Goal: Task Accomplishment & Management: Use online tool/utility

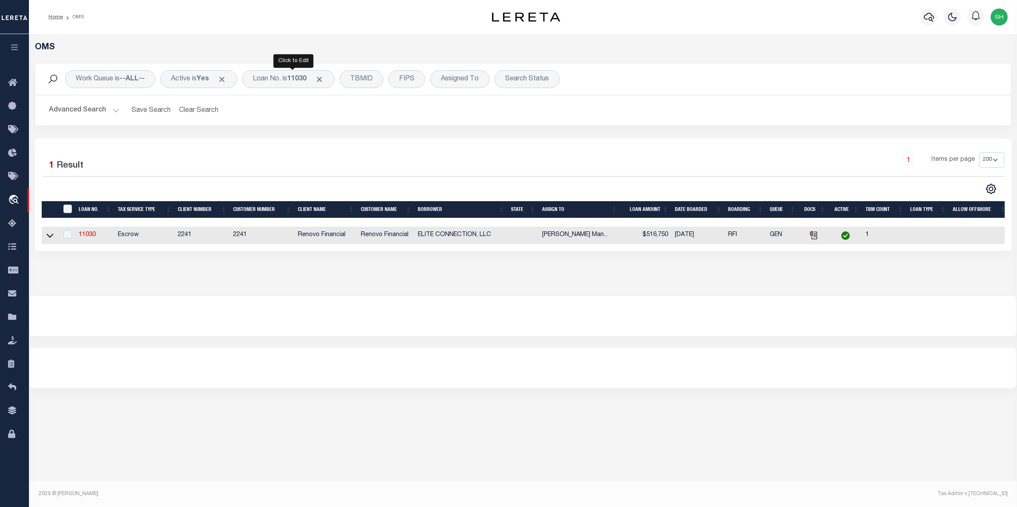
select select "200"
click at [274, 75] on div "Loan No. is 11030" at bounding box center [288, 79] width 92 height 18
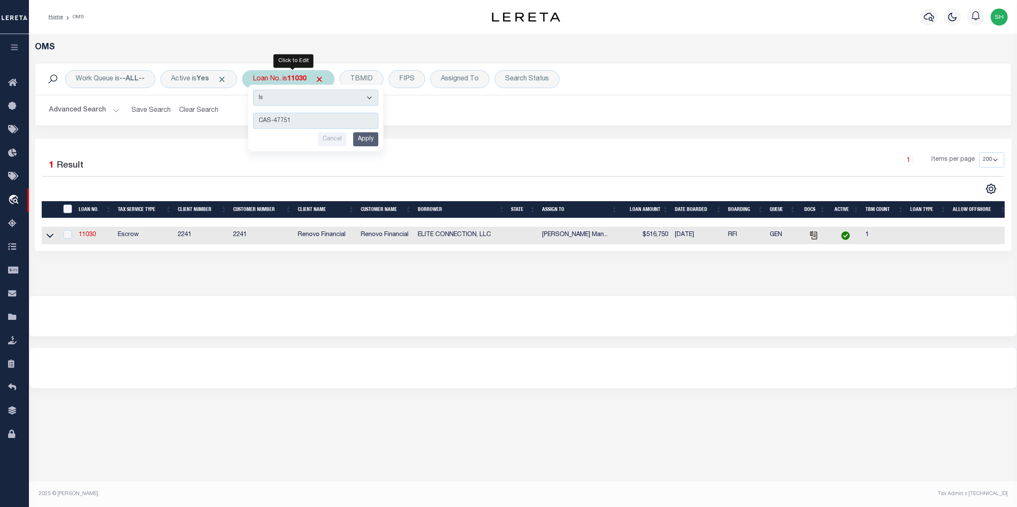
type input "CAS-47751"
click at [364, 142] on input "Apply" at bounding box center [365, 139] width 25 height 14
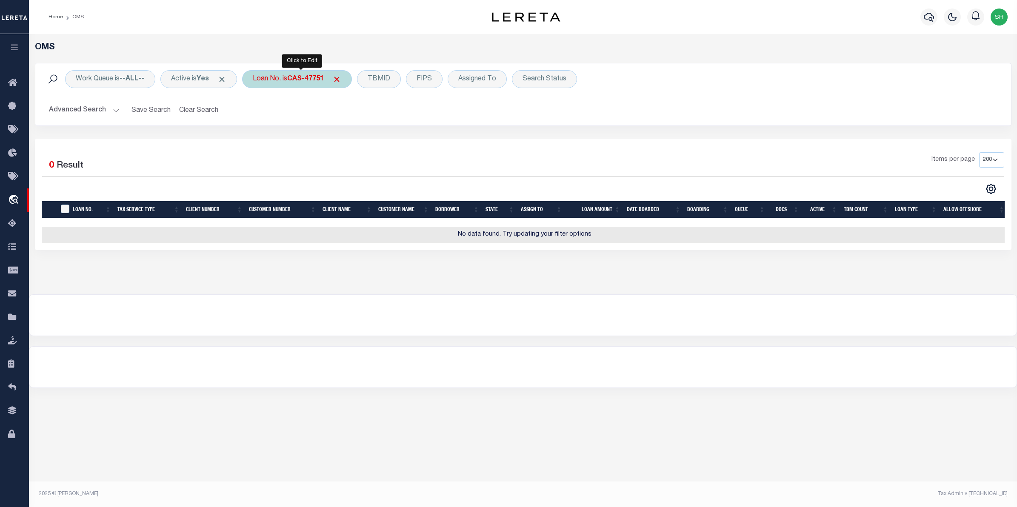
click at [309, 84] on div "Loan No. is CAS-47751" at bounding box center [297, 79] width 110 height 18
type input "1500040919"
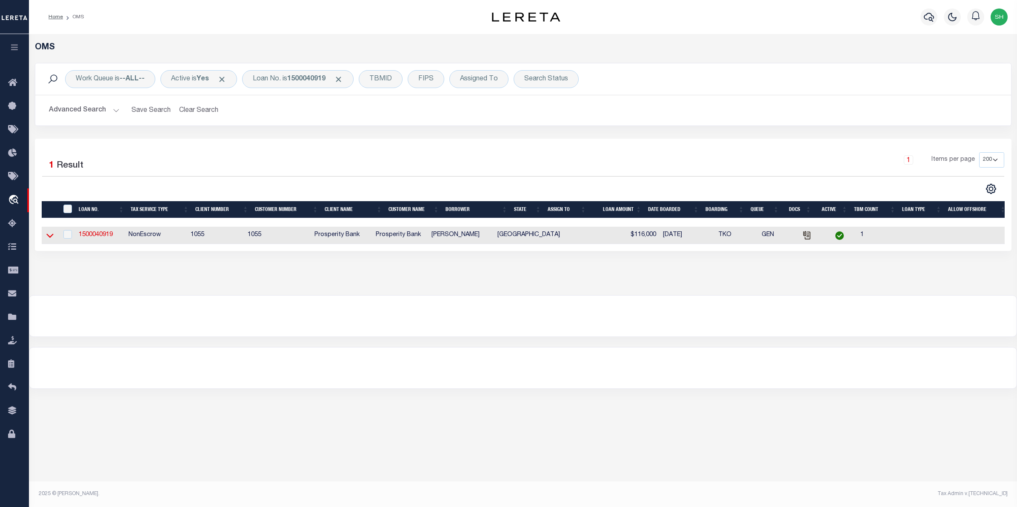
click at [50, 237] on icon at bounding box center [49, 235] width 7 height 9
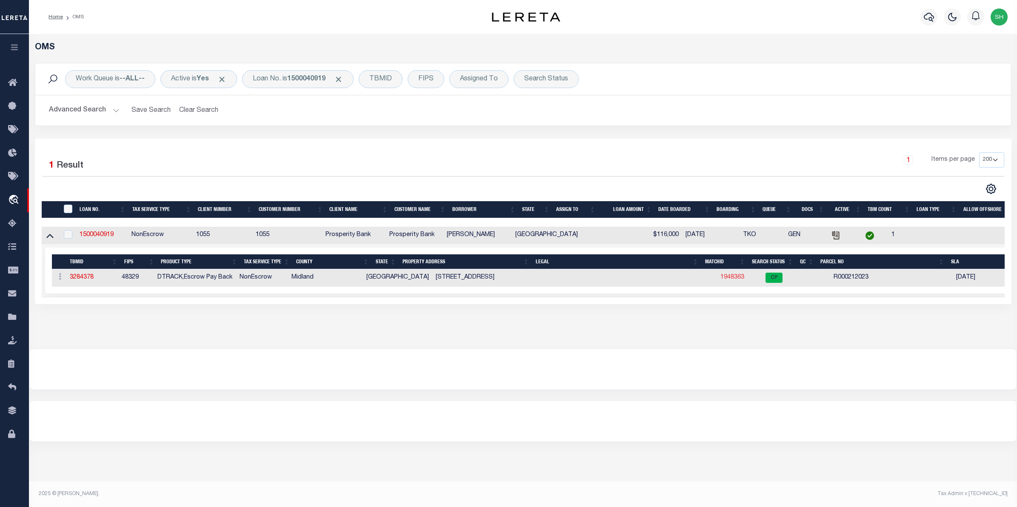
click at [721, 279] on link "1948363" at bounding box center [733, 278] width 24 height 6
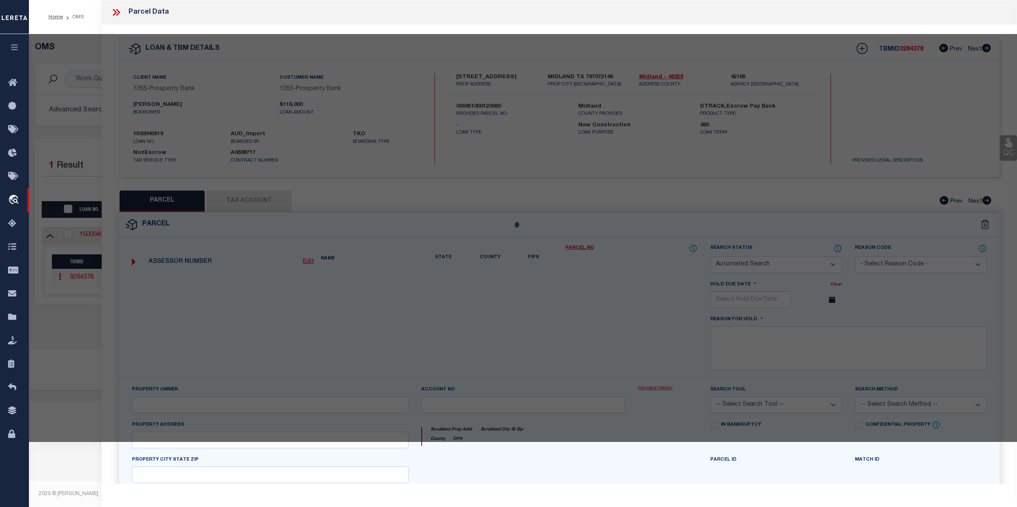
checkbox input "false"
select select "CP"
type input "WALKER SHANE"
type input "R000212023"
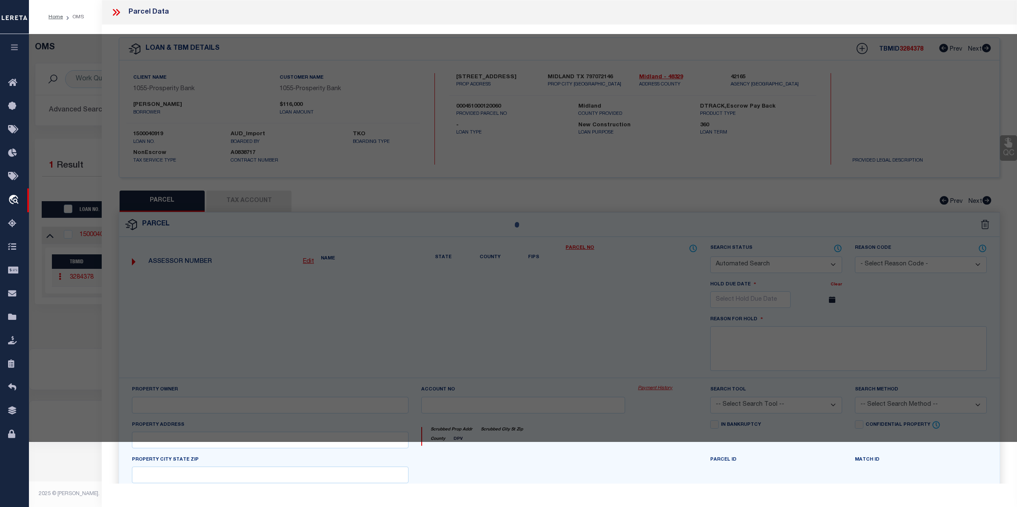
type input "5911 FRIO DR"
checkbox input "false"
type input "MIDLAND TX 79707"
type textarea "Acres: 0.158, BLK: 012, LOT: 006,ADDN: HERITAGE OAKS SEC 4"
type textarea "Tax ID Special Project"
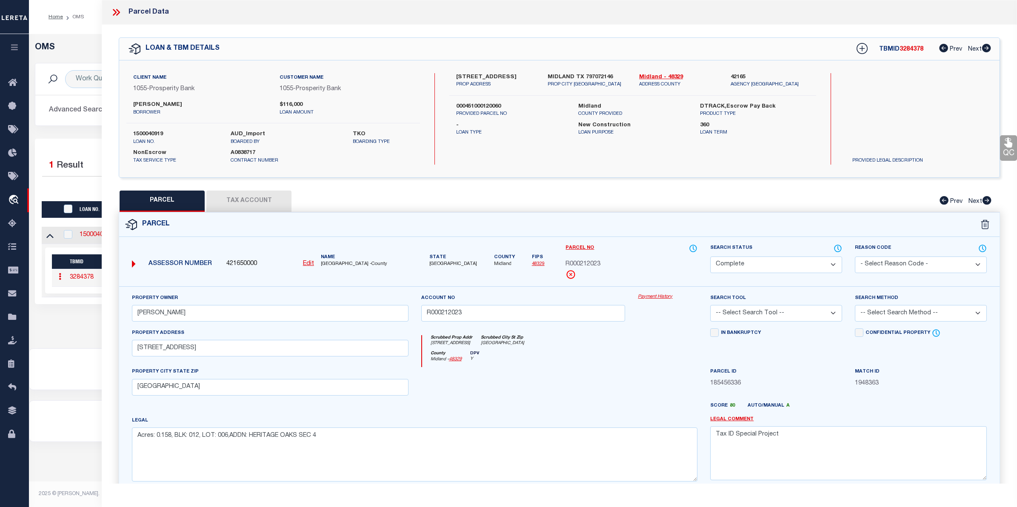
click at [655, 299] on link "Payment History" at bounding box center [668, 297] width 60 height 7
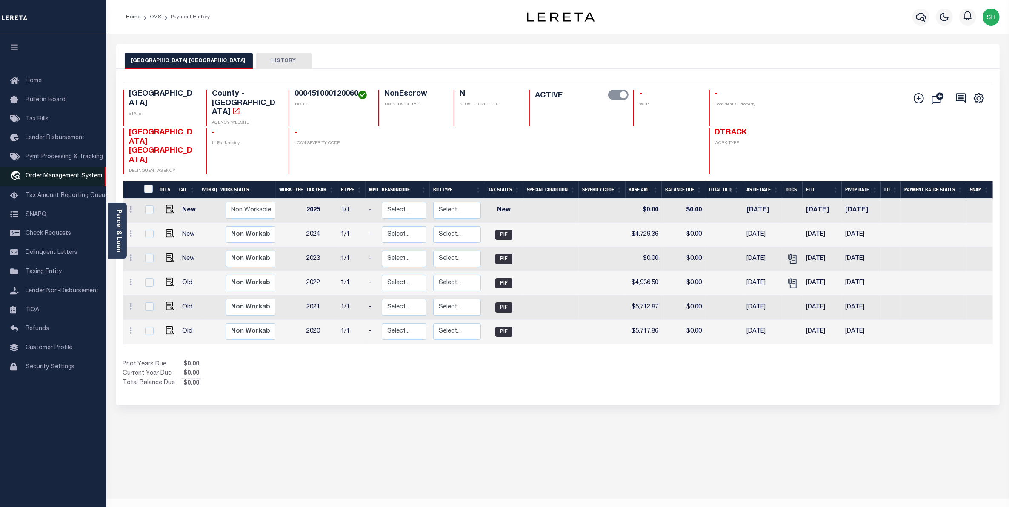
click at [74, 179] on span "Order Management System" at bounding box center [64, 176] width 77 height 6
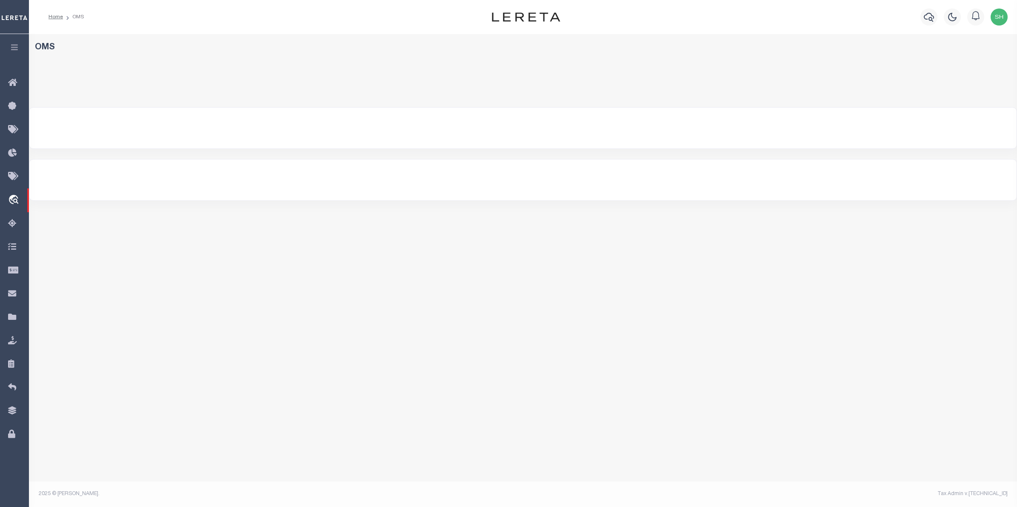
select select "200"
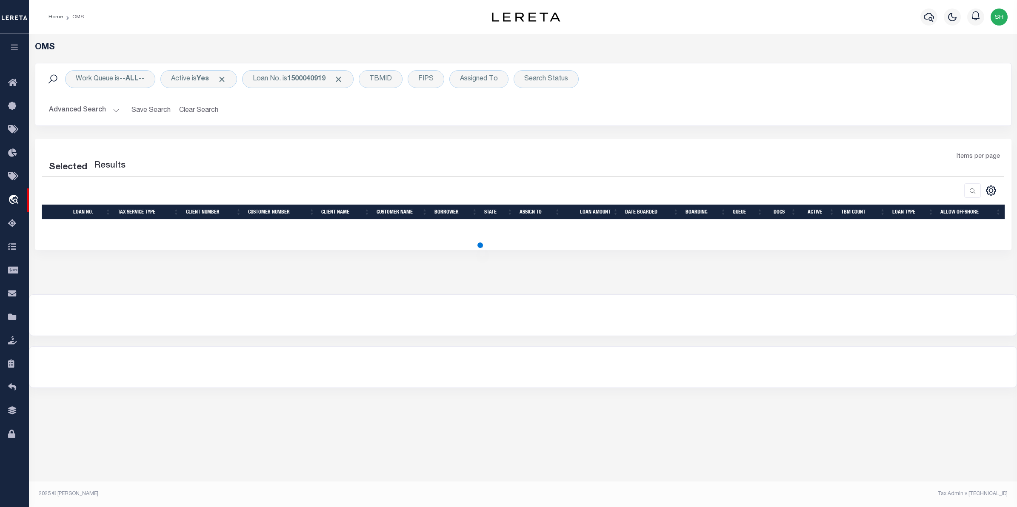
select select "200"
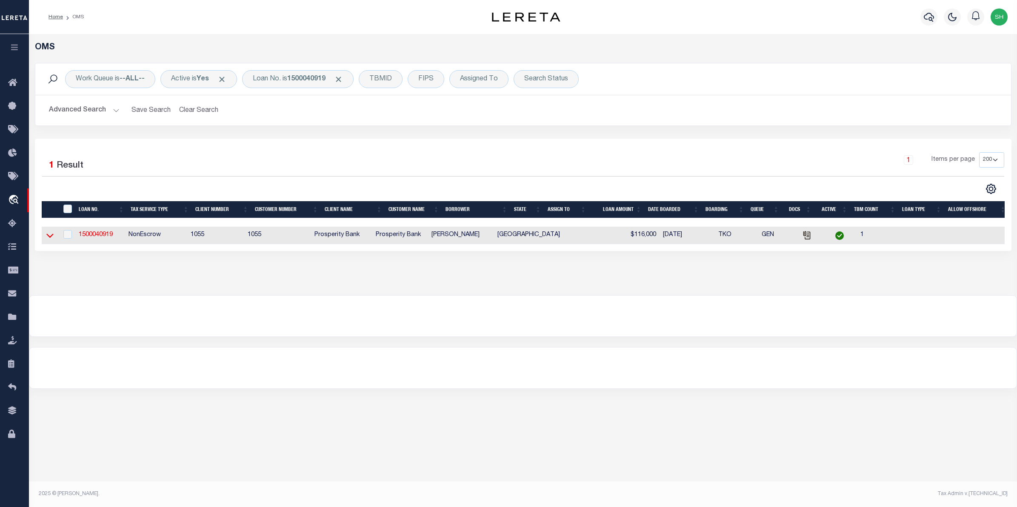
click at [53, 235] on icon at bounding box center [49, 235] width 7 height 9
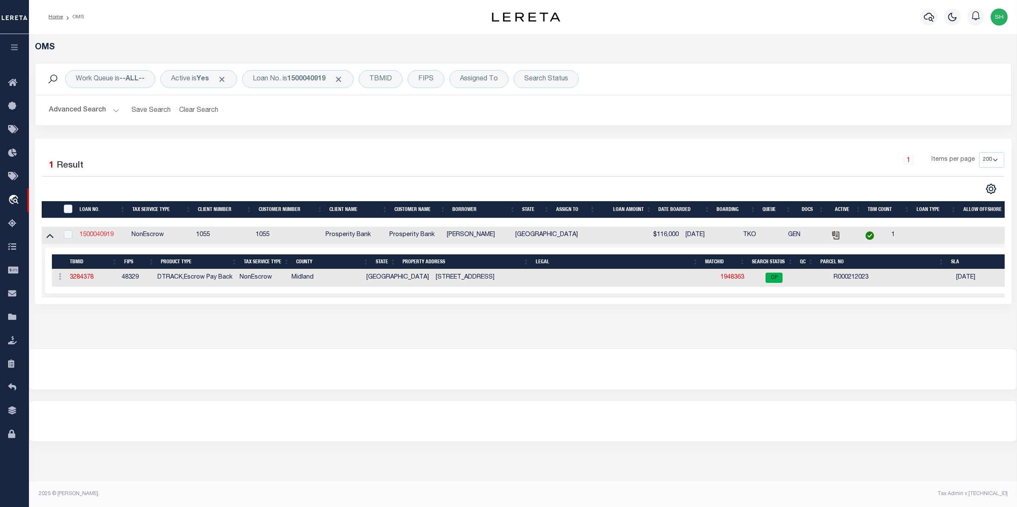
click at [105, 238] on link "1500040919" at bounding box center [97, 235] width 34 height 6
type input "1500040919"
type input "SHANE WALKER"
select select
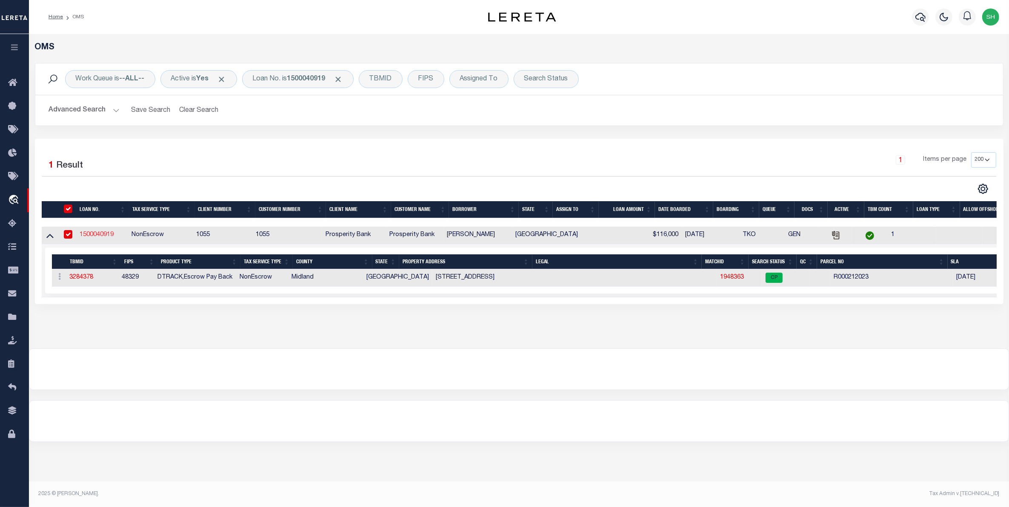
select select "500"
select select "NonEscrow"
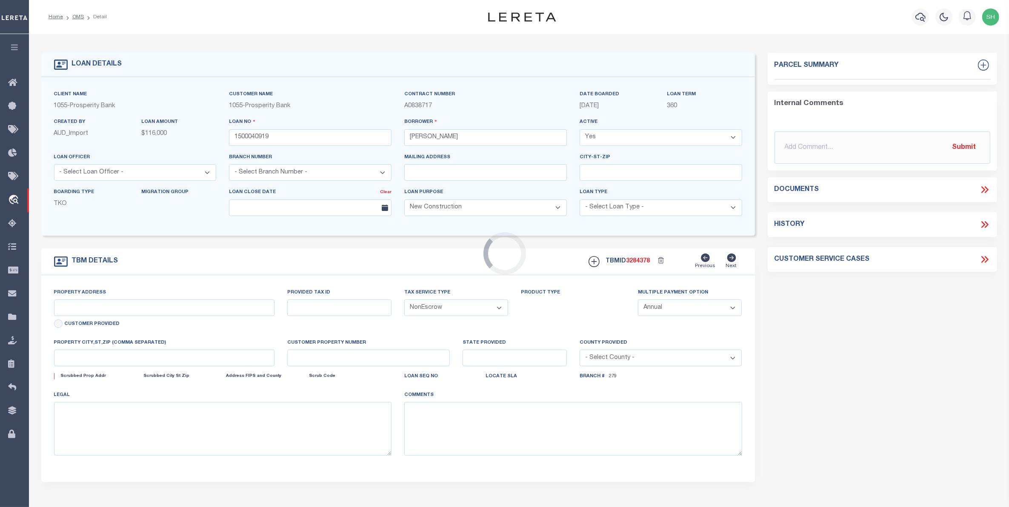
select select "14717"
type input "5911 FRIO DR"
type input "000451000120060"
select select
type input "MIDLAND TX 797072146"
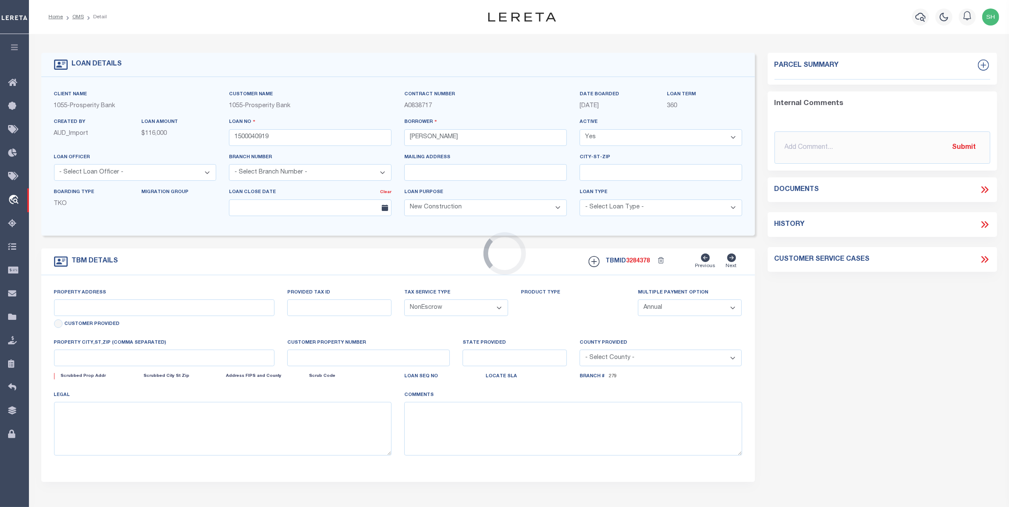
type input "[GEOGRAPHIC_DATA]"
select select
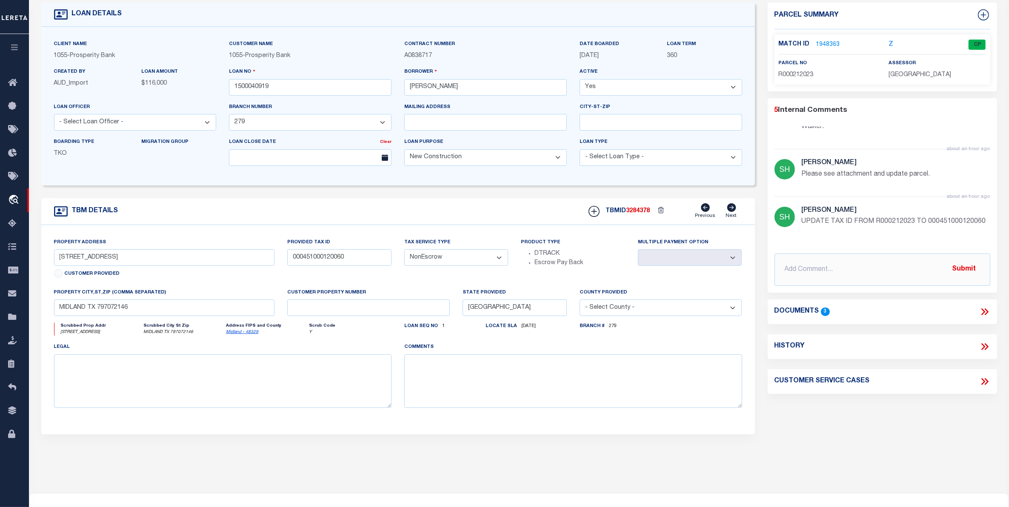
scroll to position [53, 0]
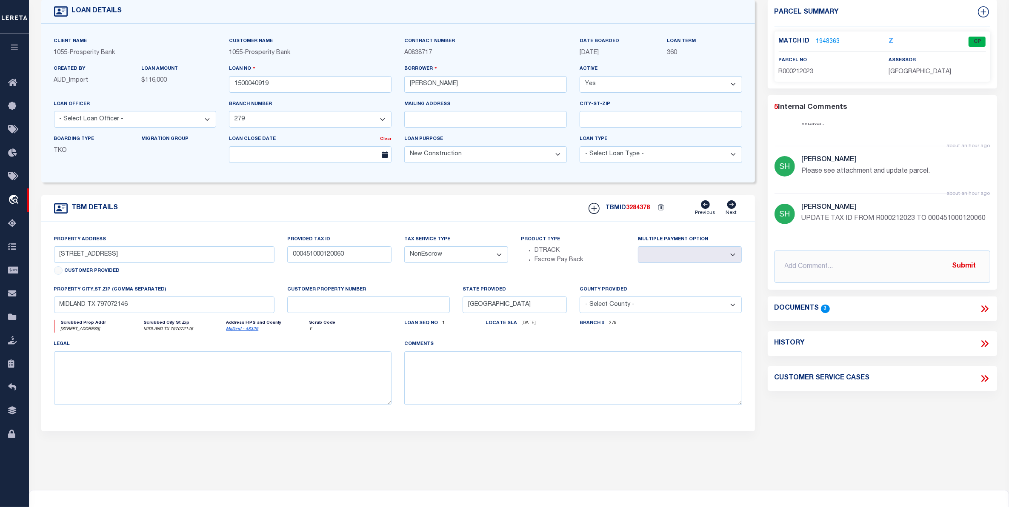
click at [821, 43] on link "1948363" at bounding box center [828, 41] width 24 height 9
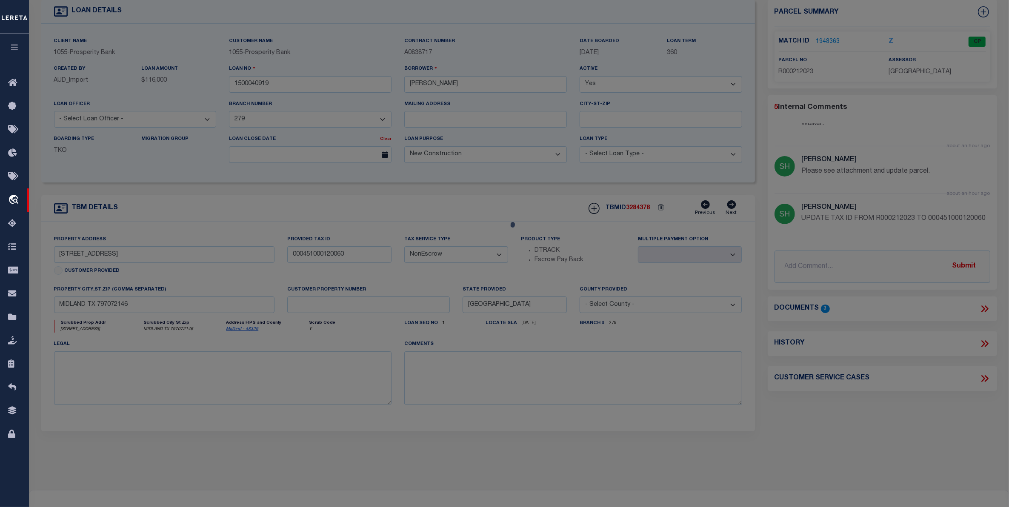
checkbox input "false"
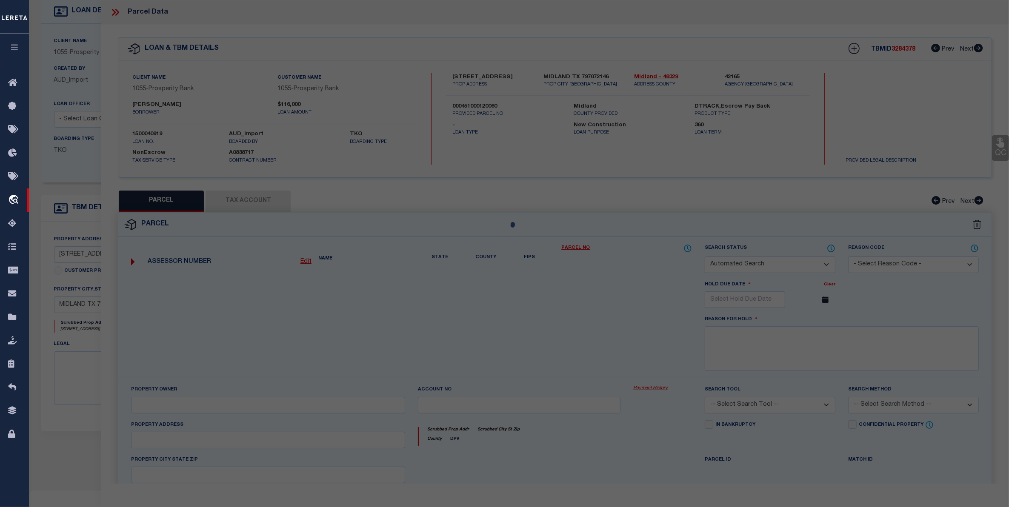
select select "CP"
type input "WALKER SHANE"
type input "R000212023"
type input "5911 FRIO DR"
checkbox input "false"
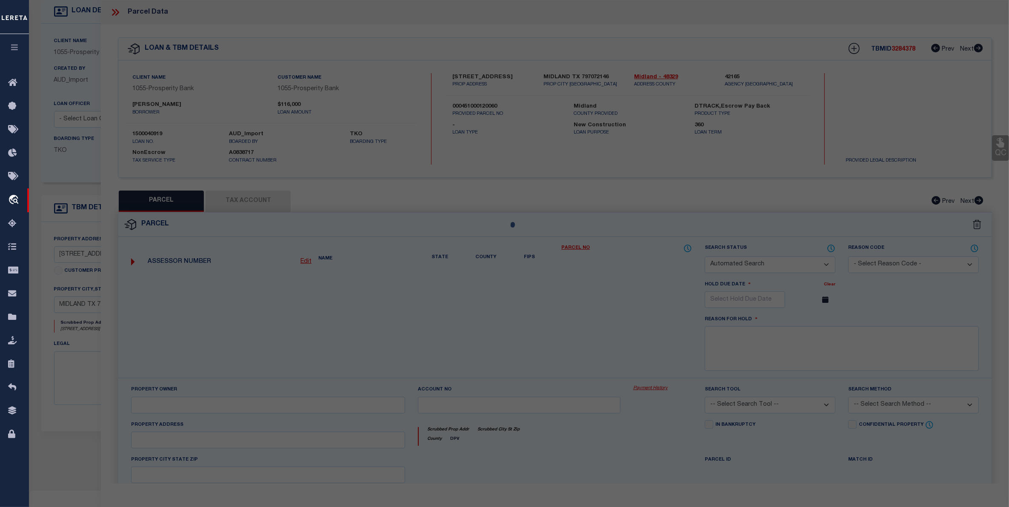
type input "MIDLAND TX 79707"
type textarea "Acres: 0.158, BLK: 012, LOT: 006,ADDN: HERITAGE OAKS SEC 4"
type textarea "Tax ID Special Project"
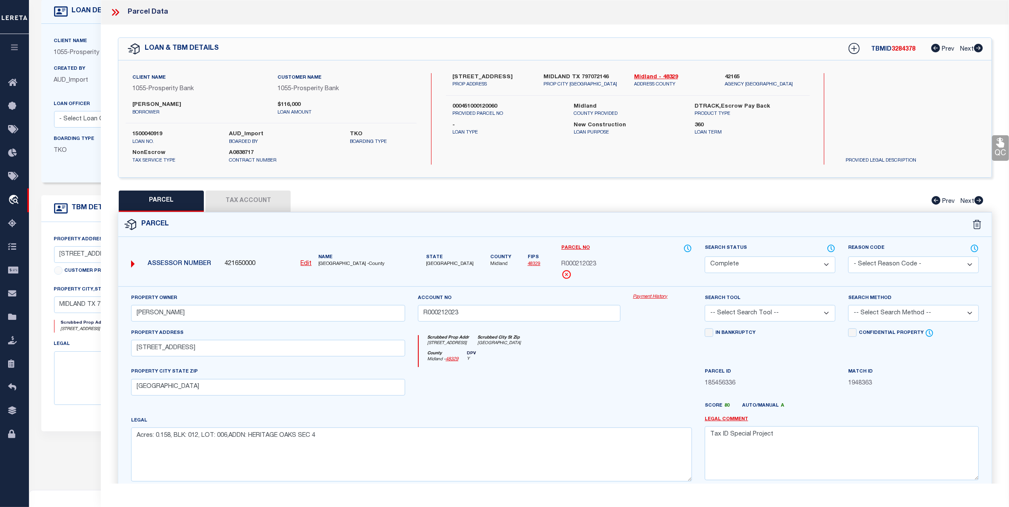
click at [645, 296] on link "Payment History" at bounding box center [662, 297] width 59 height 7
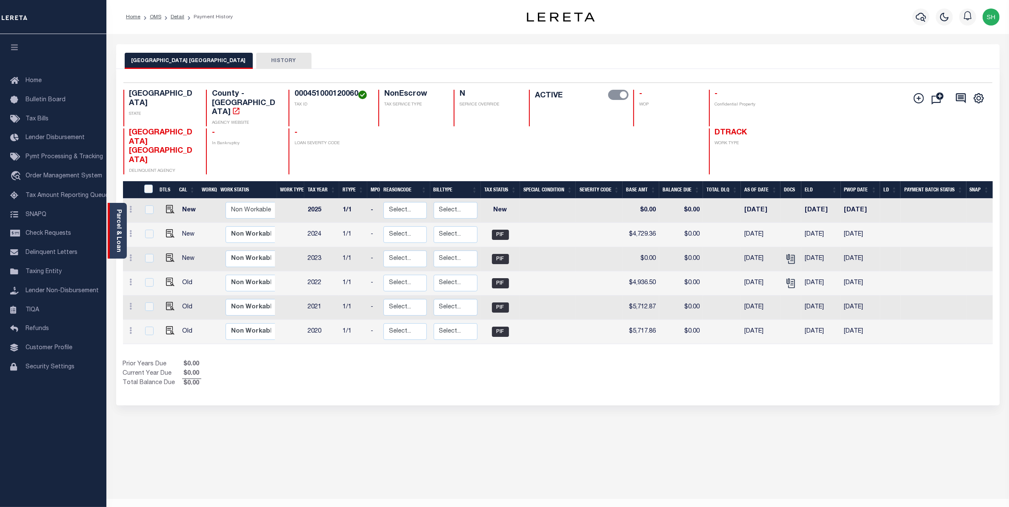
click at [123, 230] on div "Parcel & Loan" at bounding box center [117, 231] width 19 height 56
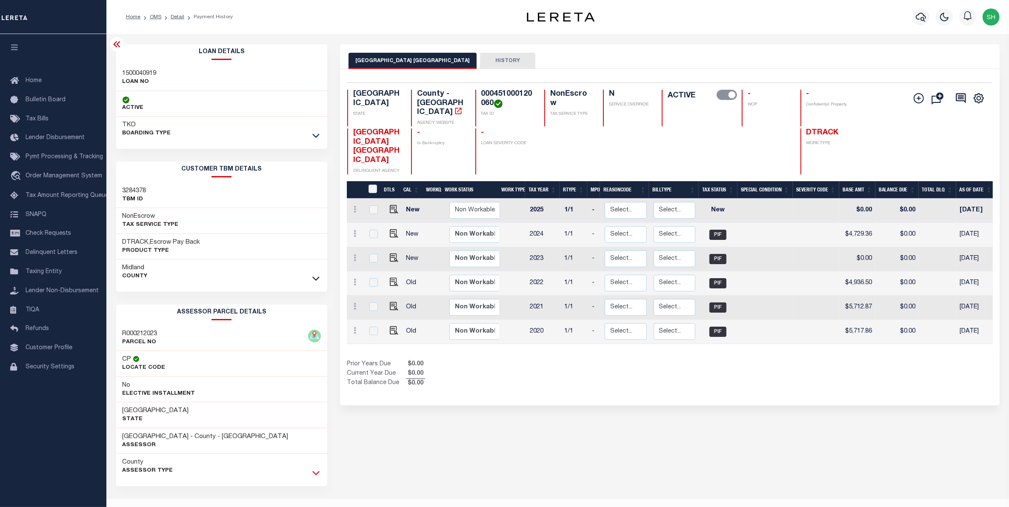
click at [318, 475] on icon at bounding box center [315, 473] width 7 height 9
click at [80, 182] on link "travel_explore Order Management System" at bounding box center [53, 177] width 106 height 20
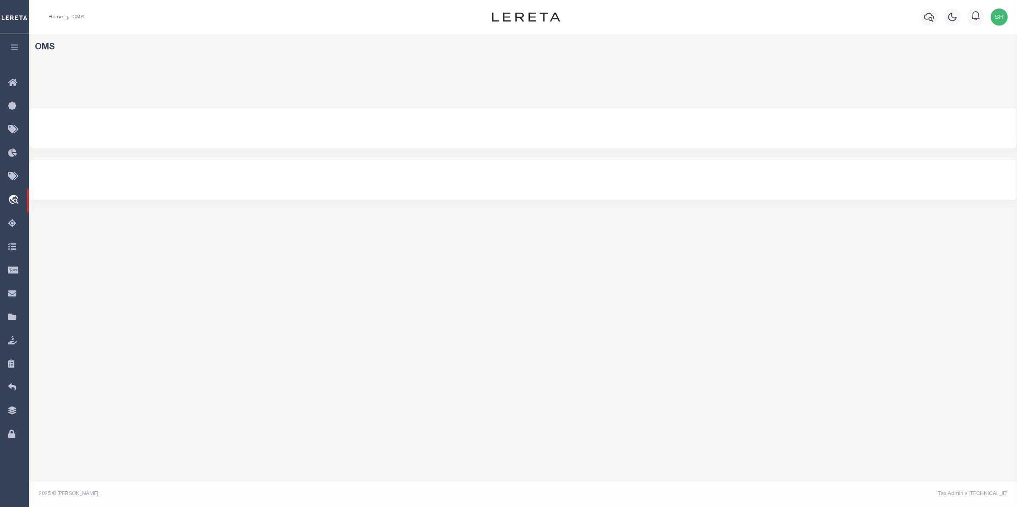
select select "200"
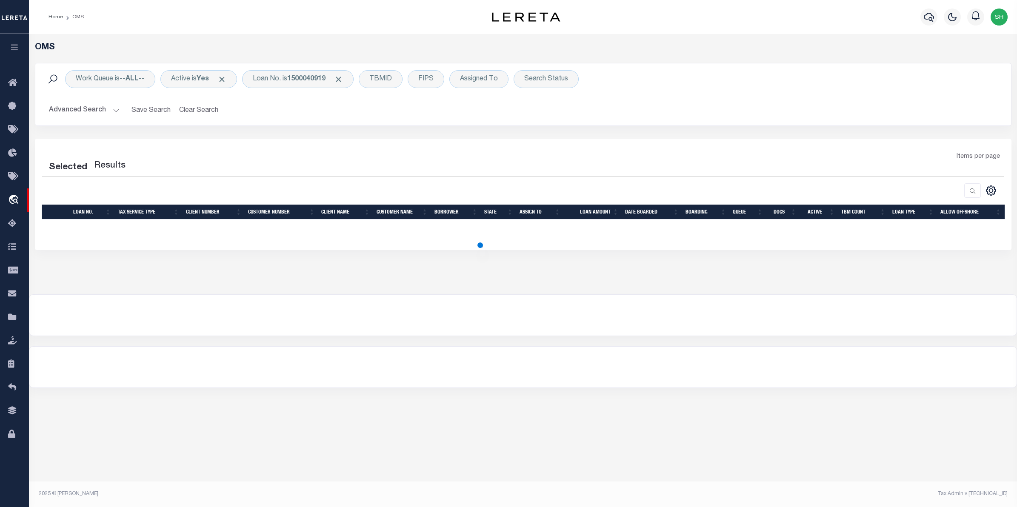
select select "200"
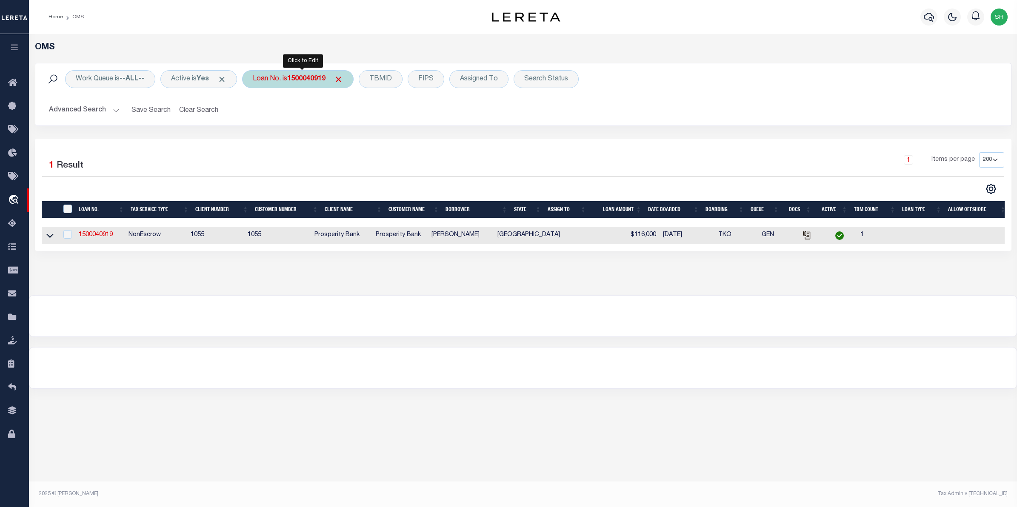
click at [306, 76] on b "1500040919" at bounding box center [306, 79] width 38 height 7
type input "10020564"
click at [375, 143] on input "Apply" at bounding box center [365, 139] width 25 height 14
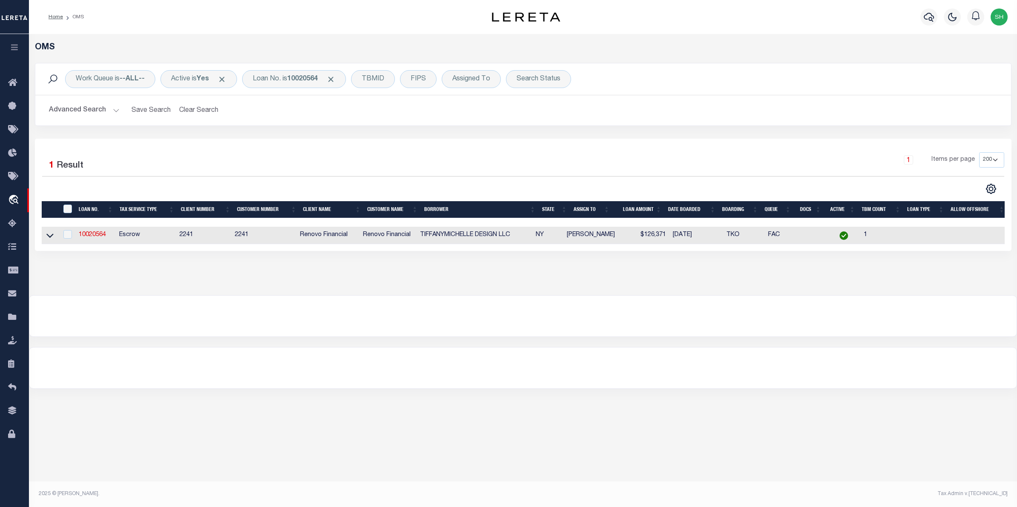
click at [43, 242] on td at bounding box center [50, 235] width 17 height 17
checkbox input "true"
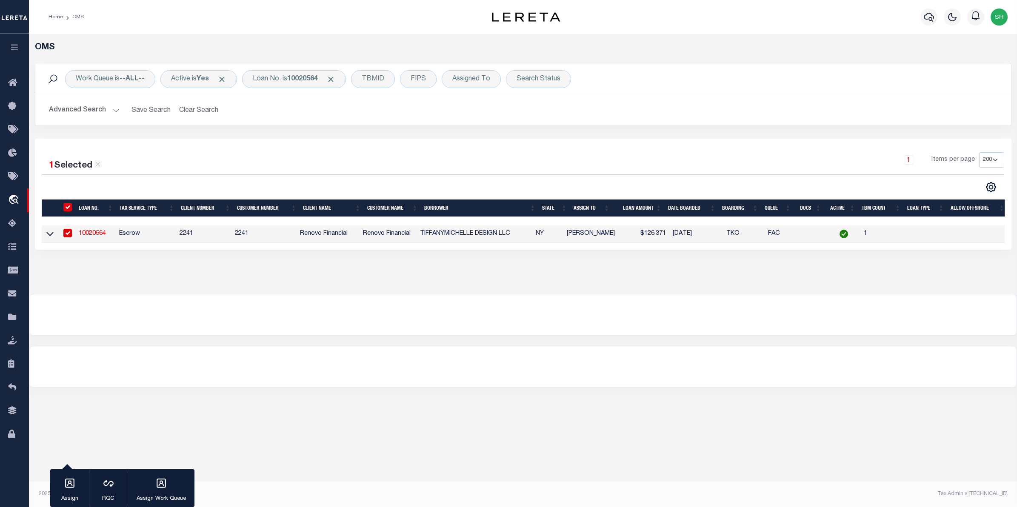
click at [55, 235] on td at bounding box center [50, 234] width 17 height 17
checkbox input "false"
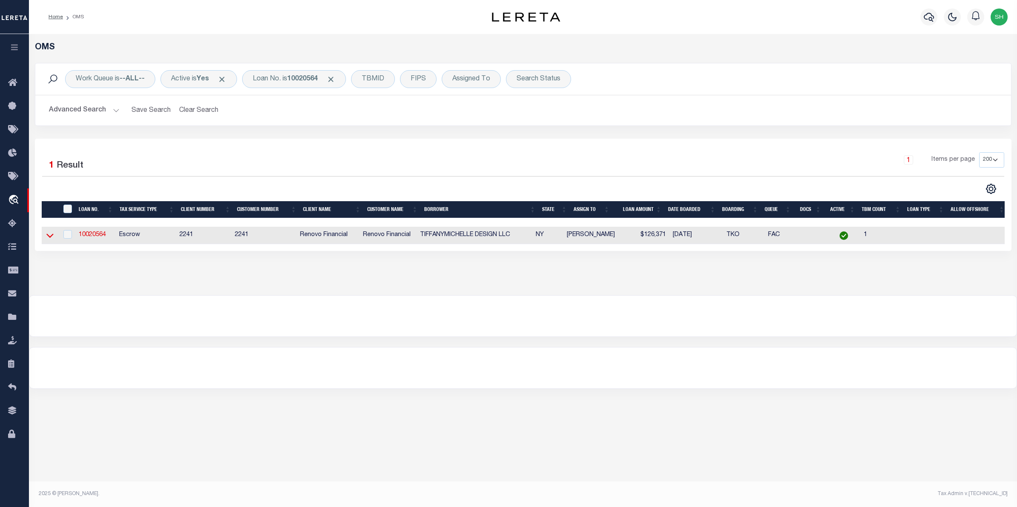
click at [53, 239] on icon at bounding box center [49, 235] width 7 height 9
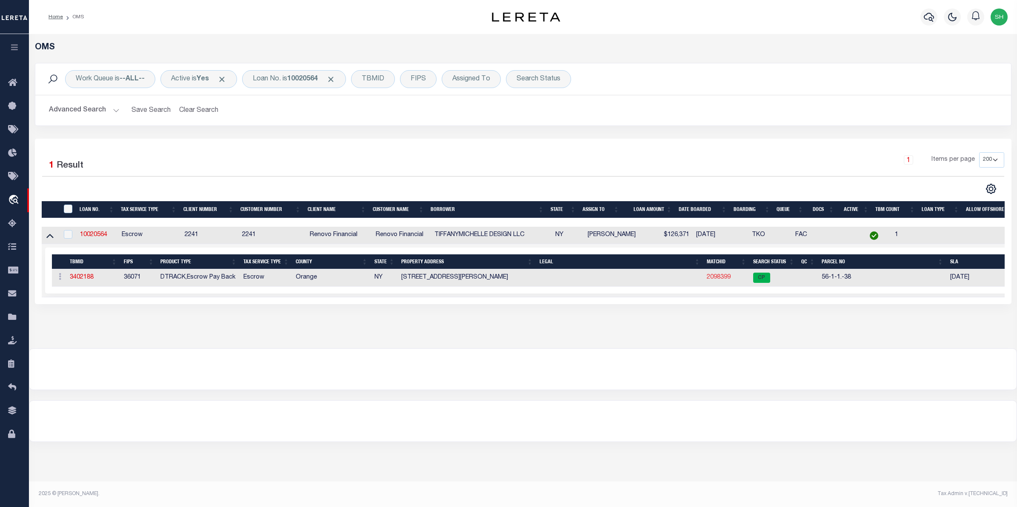
click at [729, 280] on link "2098399" at bounding box center [719, 278] width 24 height 6
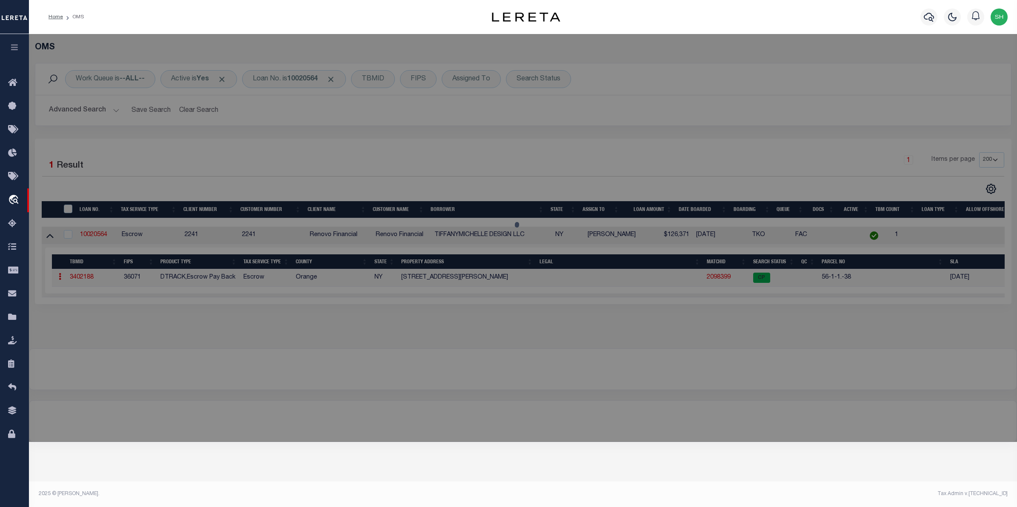
checkbox input "false"
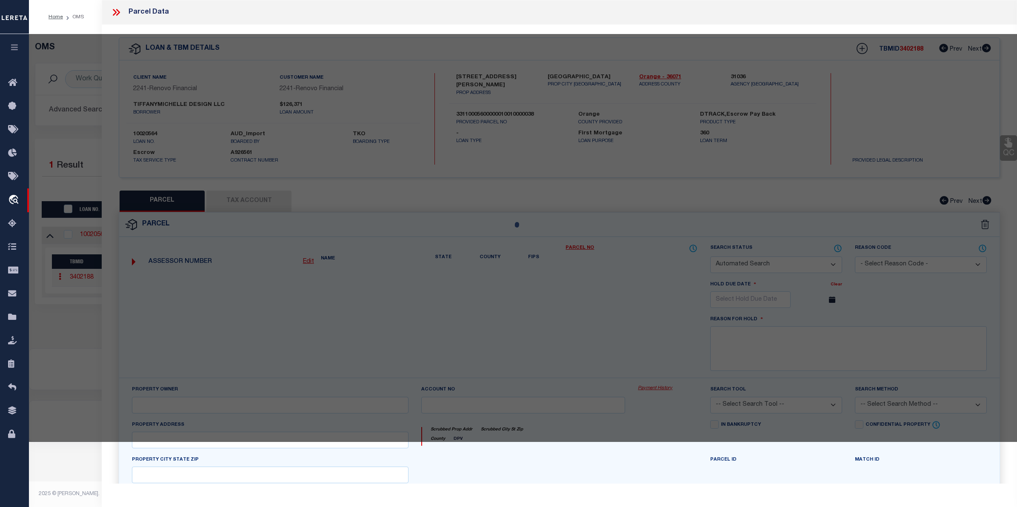
select select "CP"
type input "TIFFANYMICHELLE DESIGN LLC"
select select "AGW"
select select
type input "424 CARPENTER AVE UNIT 15"
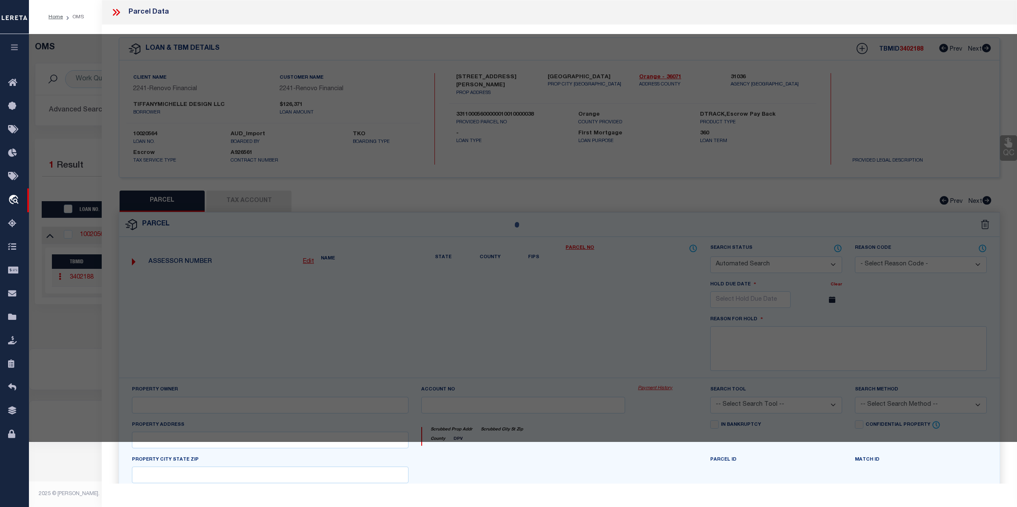
checkbox input "false"
type input "NEWBURGH, NY 12550"
type textarea "Northwood Village 2-15 Condo Bldg 2 Unit 15"
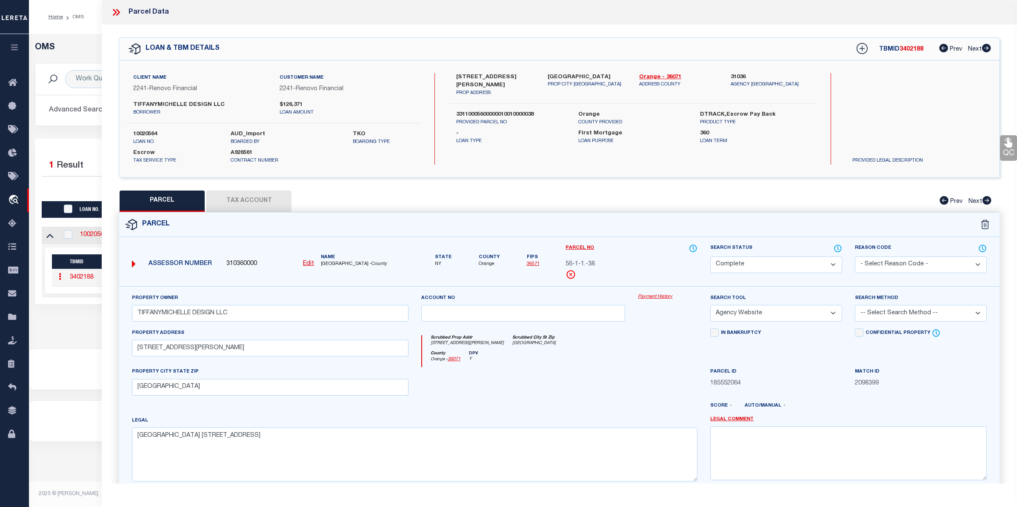
click at [663, 297] on link "Payment History" at bounding box center [668, 297] width 60 height 7
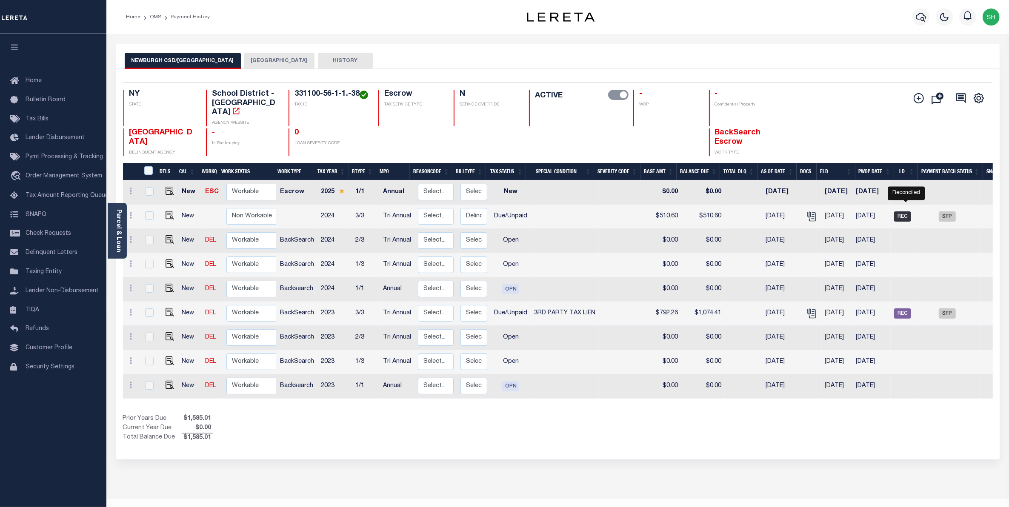
click at [907, 212] on span "REC" at bounding box center [902, 217] width 17 height 10
checkbox input "true"
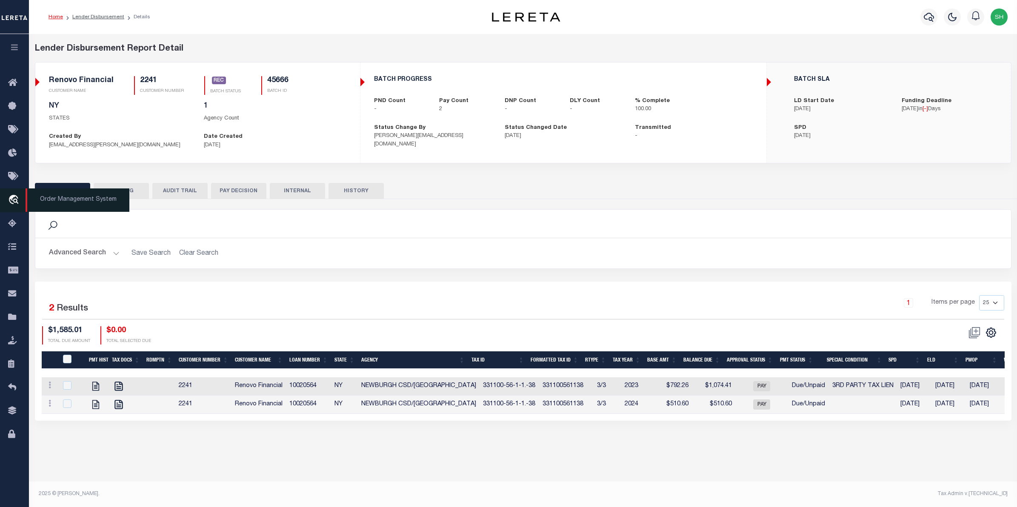
click at [18, 198] on icon "travel_explore" at bounding box center [15, 200] width 14 height 11
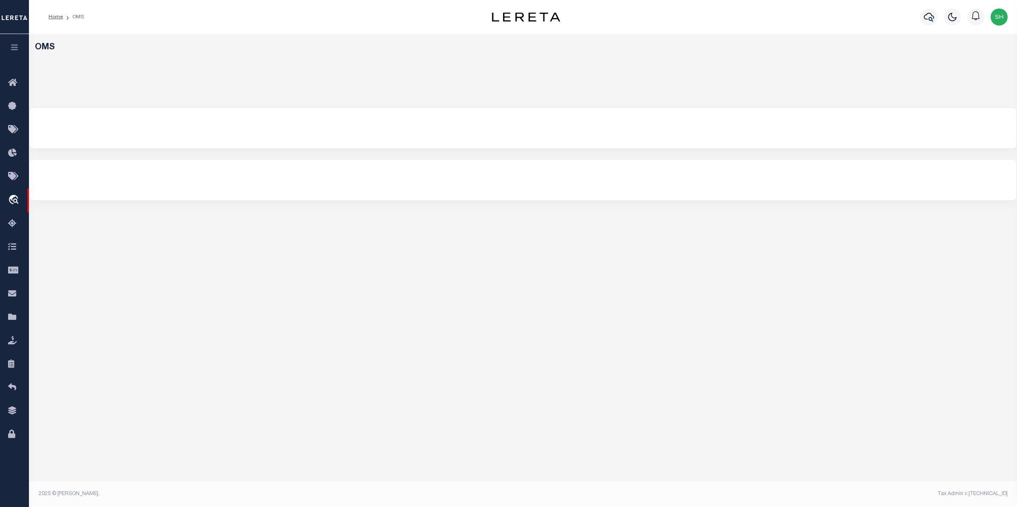
select select "200"
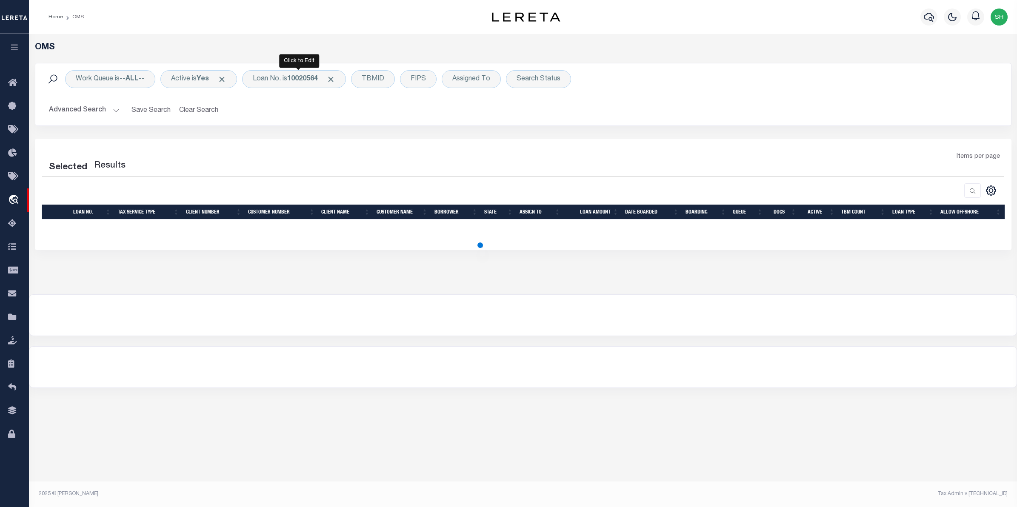
select select "200"
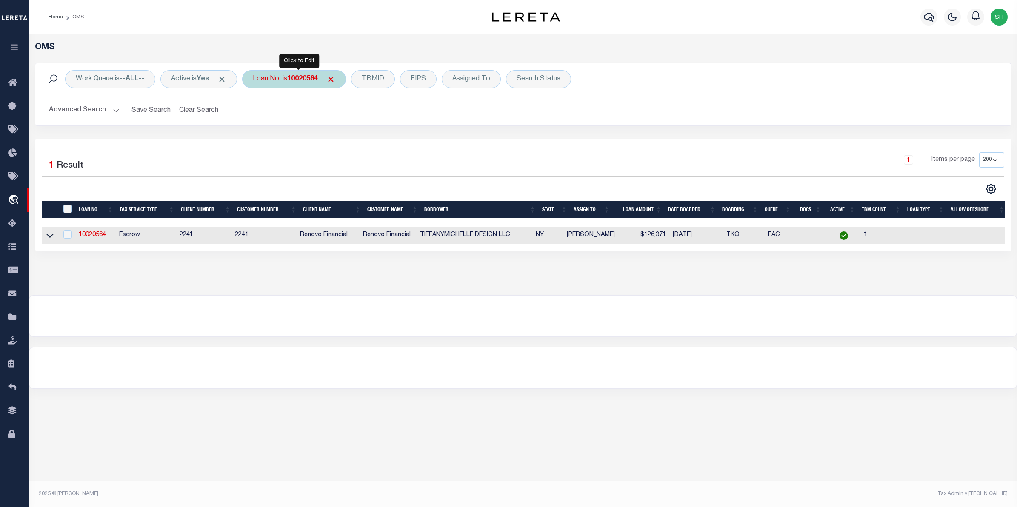
click at [295, 78] on b "10020564" at bounding box center [302, 79] width 31 height 7
type input "10020846"
click at [363, 140] on input "Apply" at bounding box center [365, 139] width 25 height 14
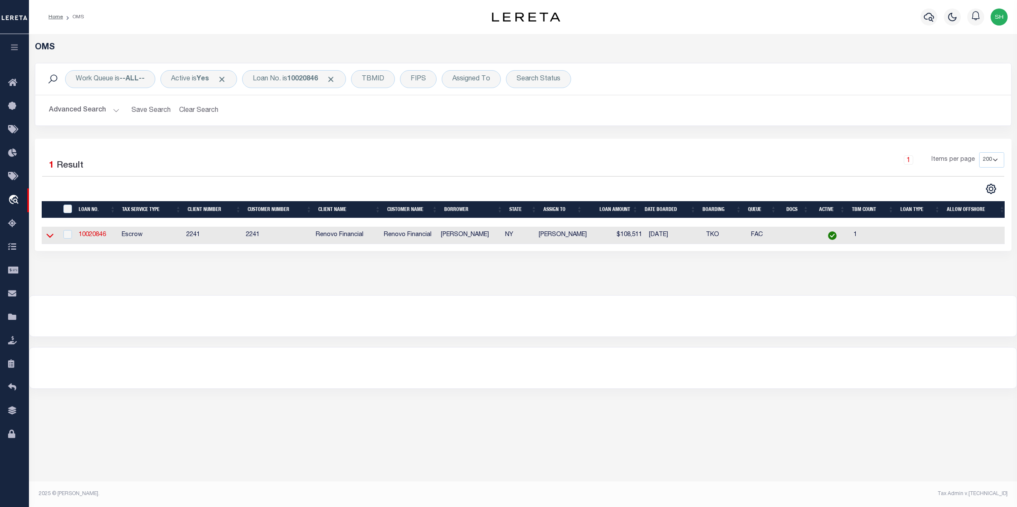
click at [52, 236] on icon at bounding box center [49, 235] width 7 height 9
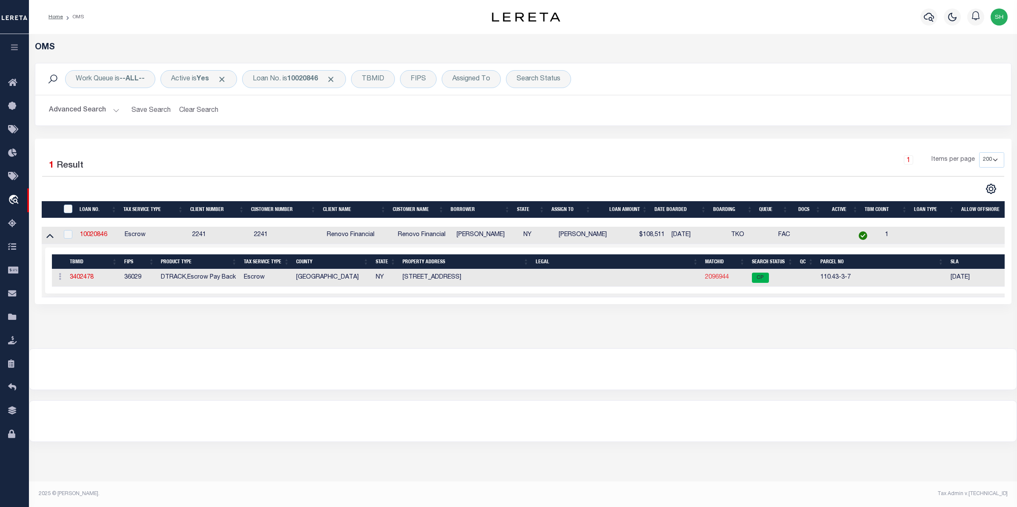
click at [719, 280] on link "2096944" at bounding box center [717, 278] width 24 height 6
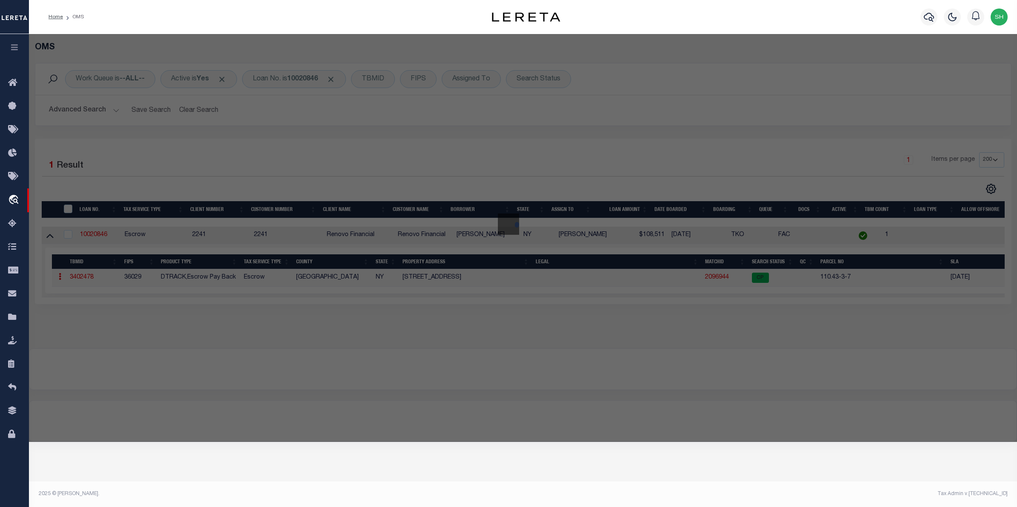
checkbox input "false"
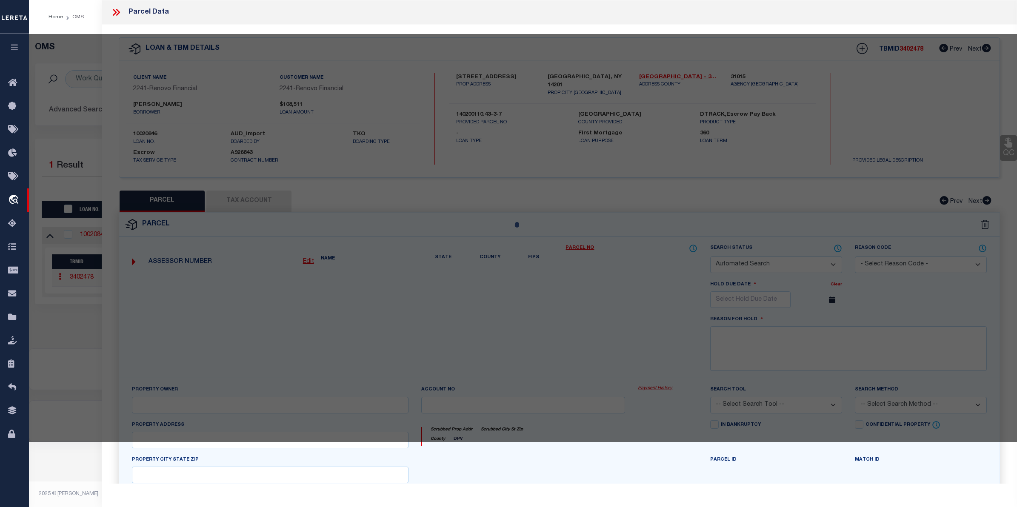
select select "CP"
type input "[PERSON_NAME]"
select select "AGW"
select select
type input "[STREET_ADDRESS]"
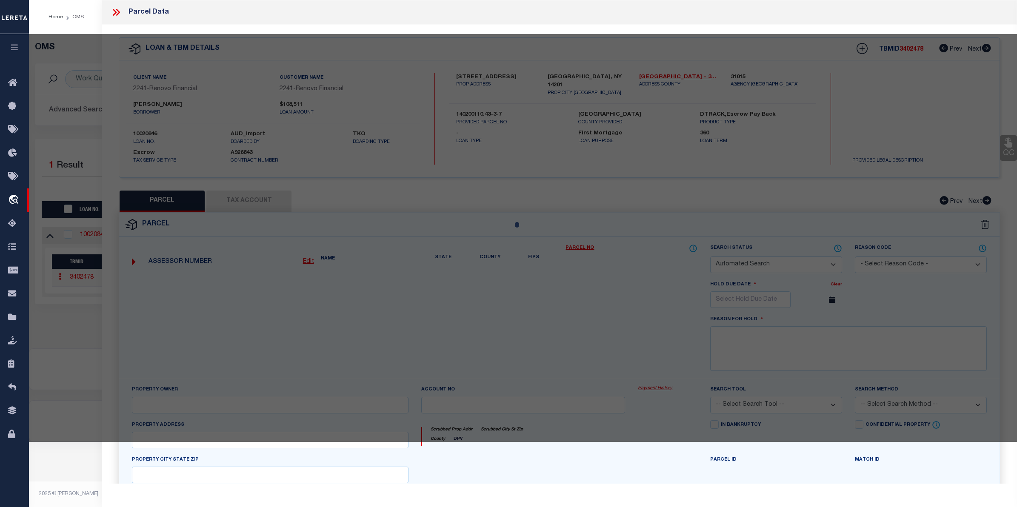
checkbox input "false"
type input "[GEOGRAPHIC_DATA], NY 14201"
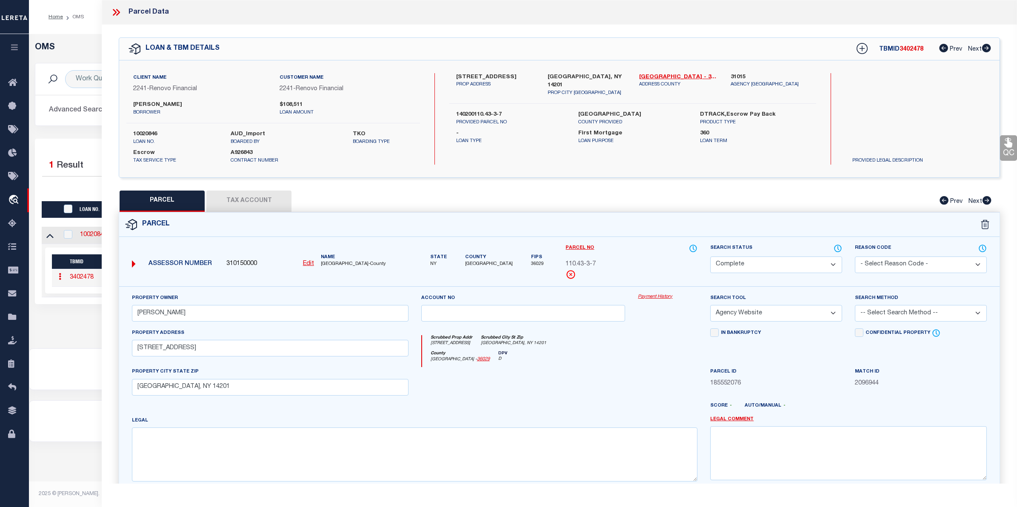
click at [642, 296] on link "Payment History" at bounding box center [668, 297] width 60 height 7
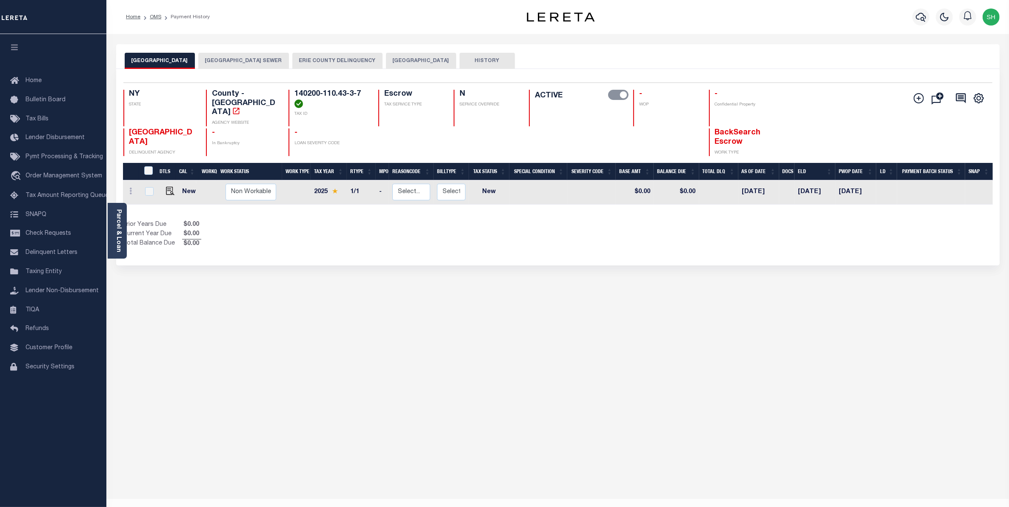
click at [254, 64] on button "[GEOGRAPHIC_DATA] SEWER" at bounding box center [243, 61] width 91 height 16
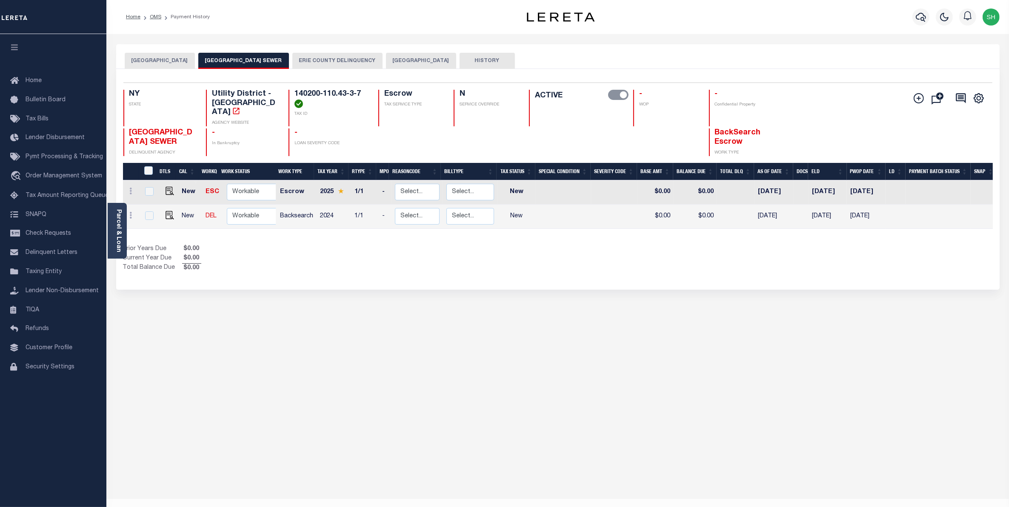
click at [377, 58] on button "ERIE COUNTY DELINQUENCY" at bounding box center [337, 61] width 90 height 16
